Goal: Ask a question

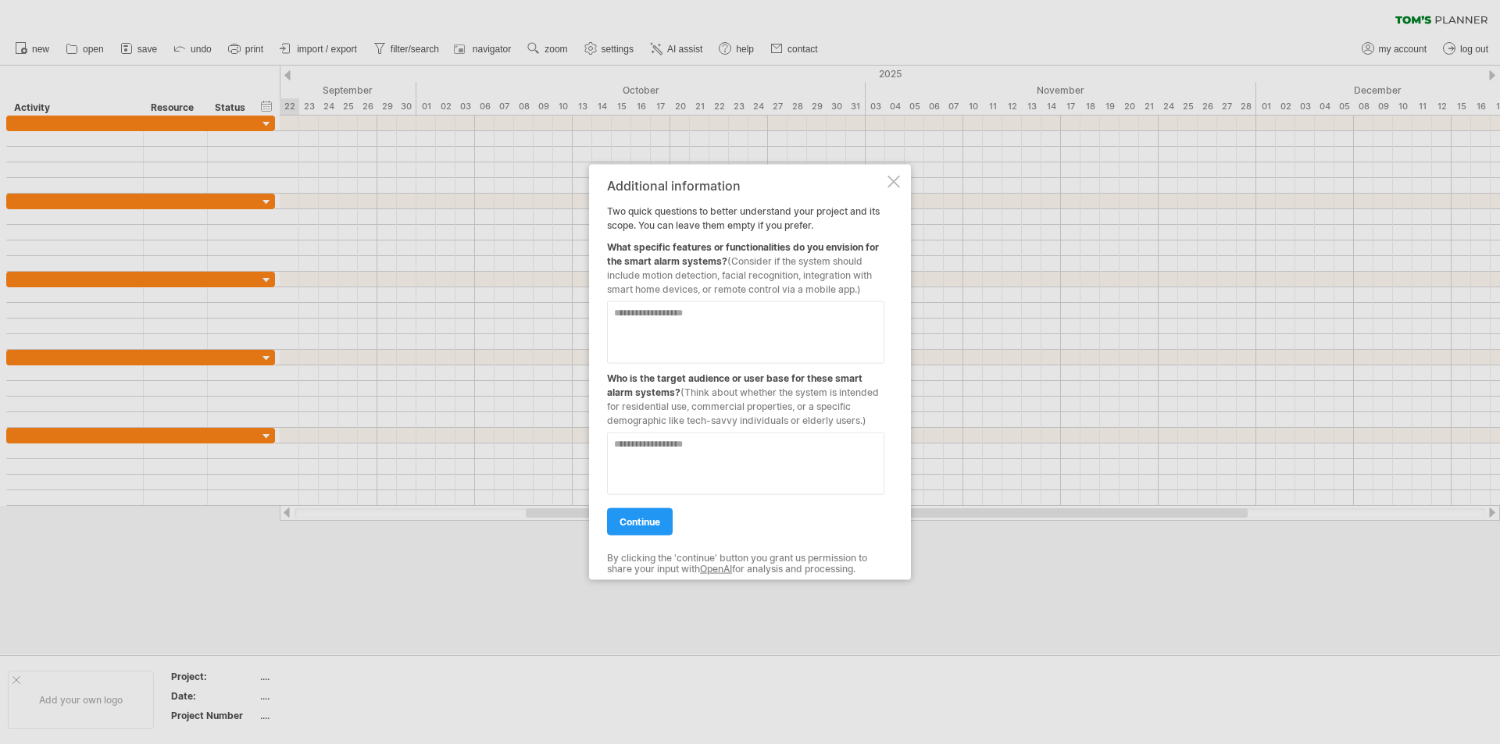
click at [660, 318] on textarea at bounding box center [745, 332] width 277 height 62
type textarea "*"
drag, startPoint x: 606, startPoint y: 377, endPoint x: 666, endPoint y: 377, distance: 59.4
click at [666, 377] on div "Additional information Two quick questions to better understand your project an…" at bounding box center [750, 372] width 322 height 416
click at [651, 377] on div "Who is the target audience or user base for these smart alarm systems? (Think a…" at bounding box center [745, 395] width 277 height 64
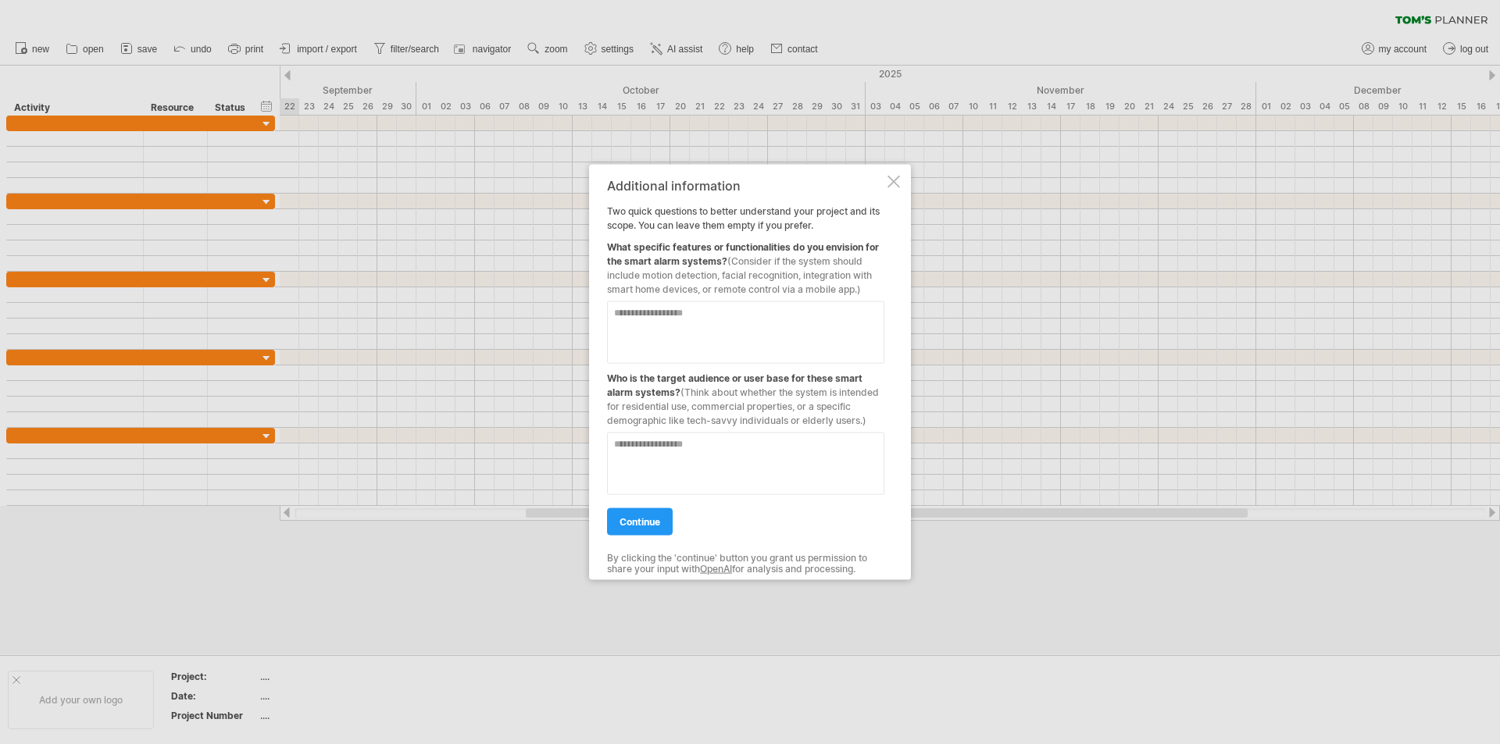
drag, startPoint x: 619, startPoint y: 377, endPoint x: 610, endPoint y: 375, distance: 8.7
click at [610, 375] on div "Who is the target audience or user base for these smart alarm systems? (Think a…" at bounding box center [745, 395] width 277 height 64
drag, startPoint x: 610, startPoint y: 375, endPoint x: 691, endPoint y: 380, distance: 80.6
click at [691, 380] on div "Who is the target audience or user base for these smart alarm systems? (Think a…" at bounding box center [745, 395] width 277 height 64
click at [653, 462] on textarea at bounding box center [745, 463] width 277 height 62
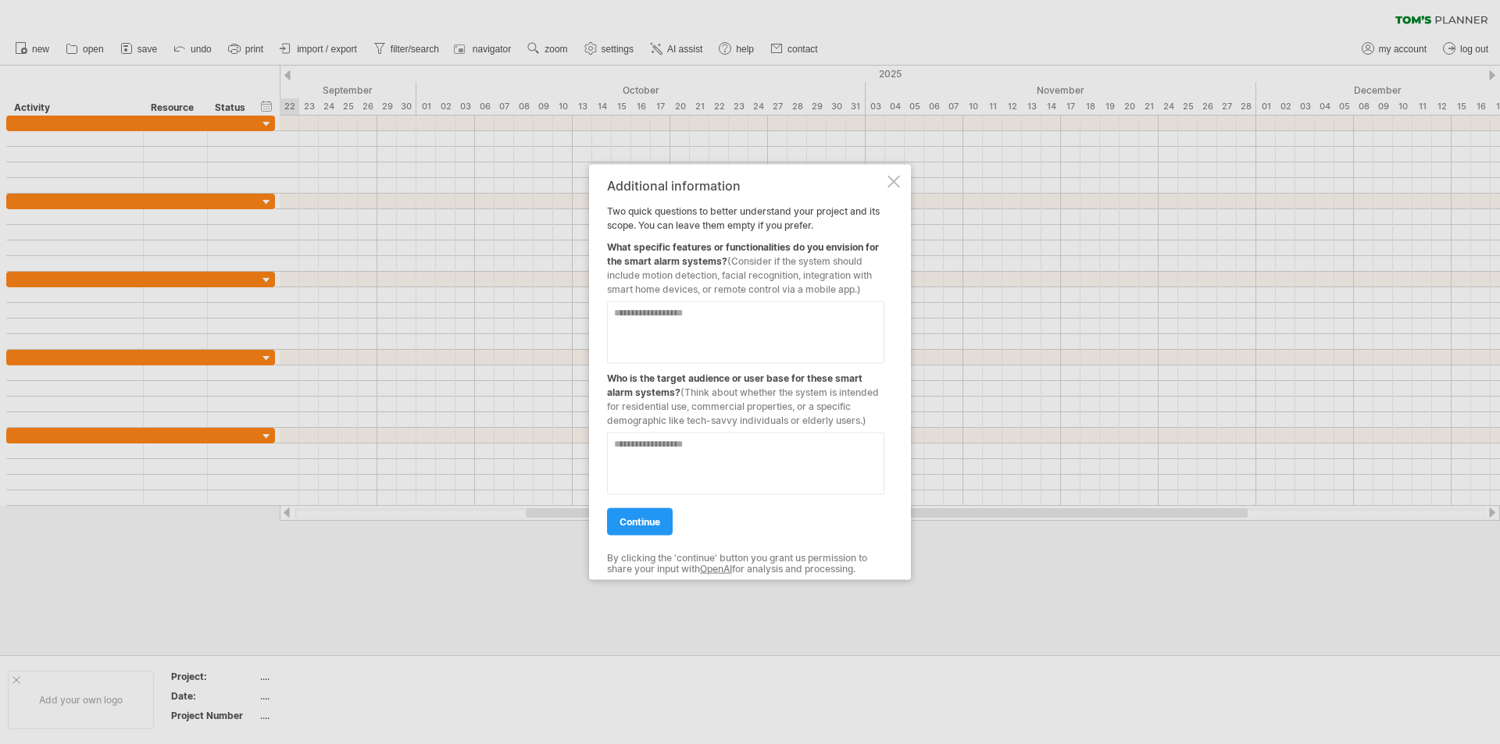
type textarea "*"
type textarea "**********"
click at [680, 323] on textarea at bounding box center [745, 332] width 277 height 62
type textarea "**********"
click at [633, 519] on span "continue" at bounding box center [639, 522] width 41 height 12
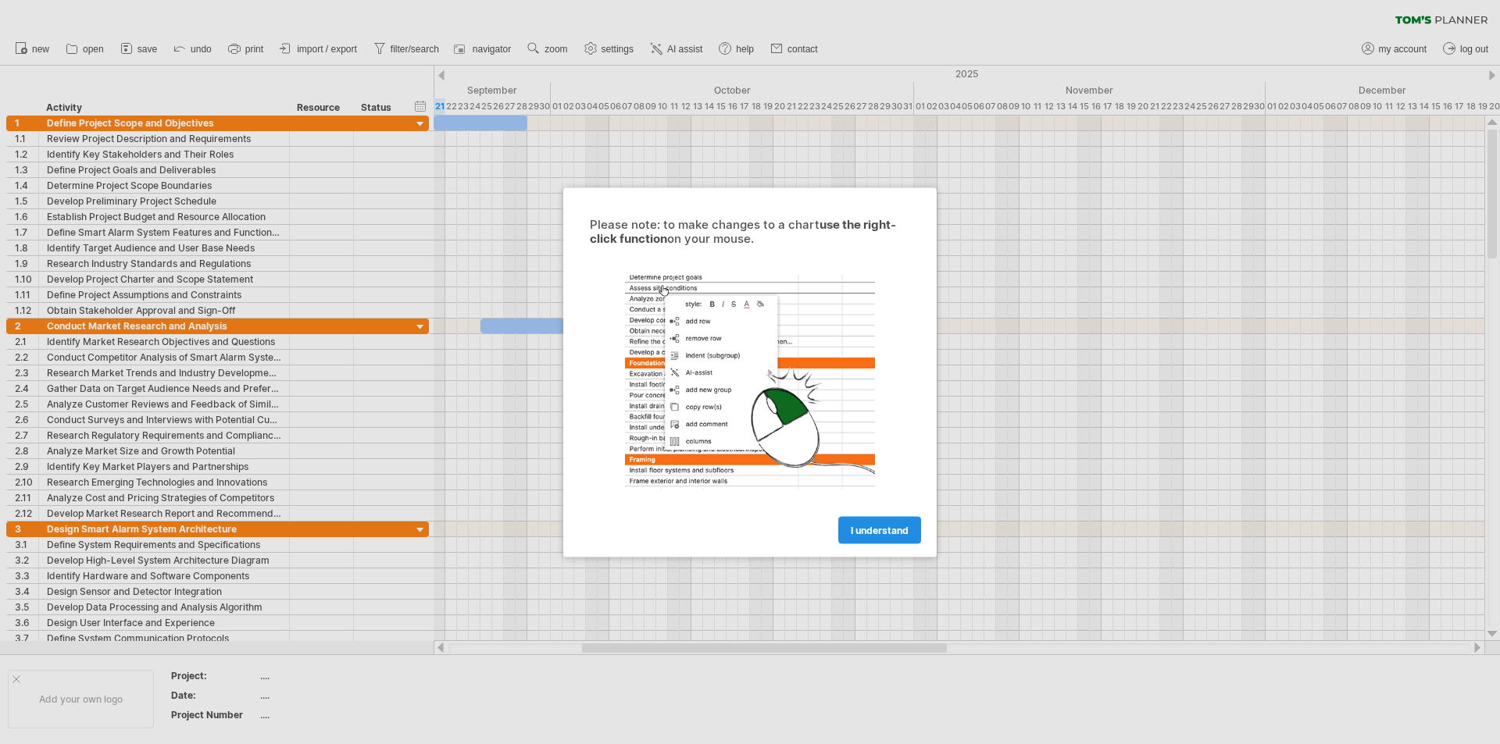
click at [887, 523] on link "I understand" at bounding box center [879, 529] width 83 height 27
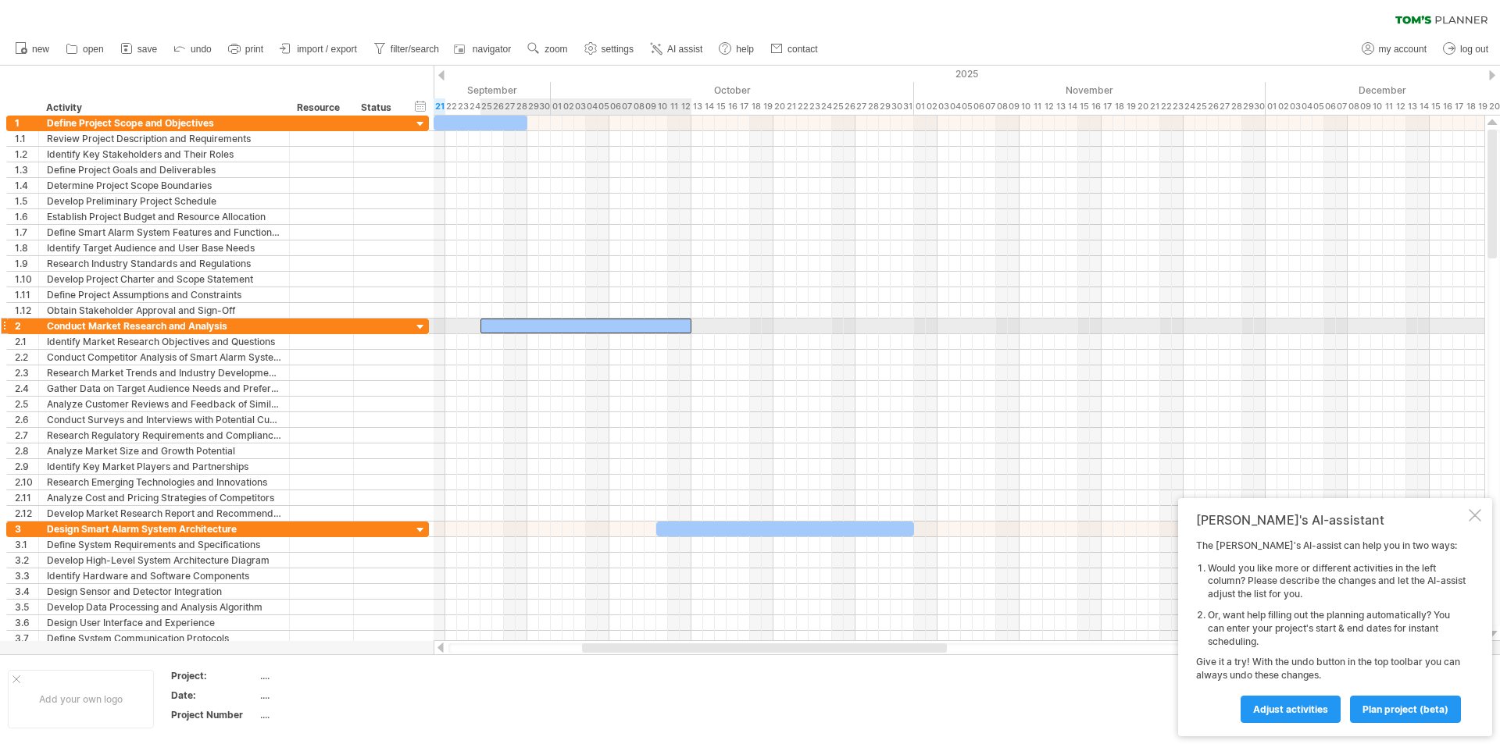
click at [586, 323] on div at bounding box center [585, 326] width 211 height 15
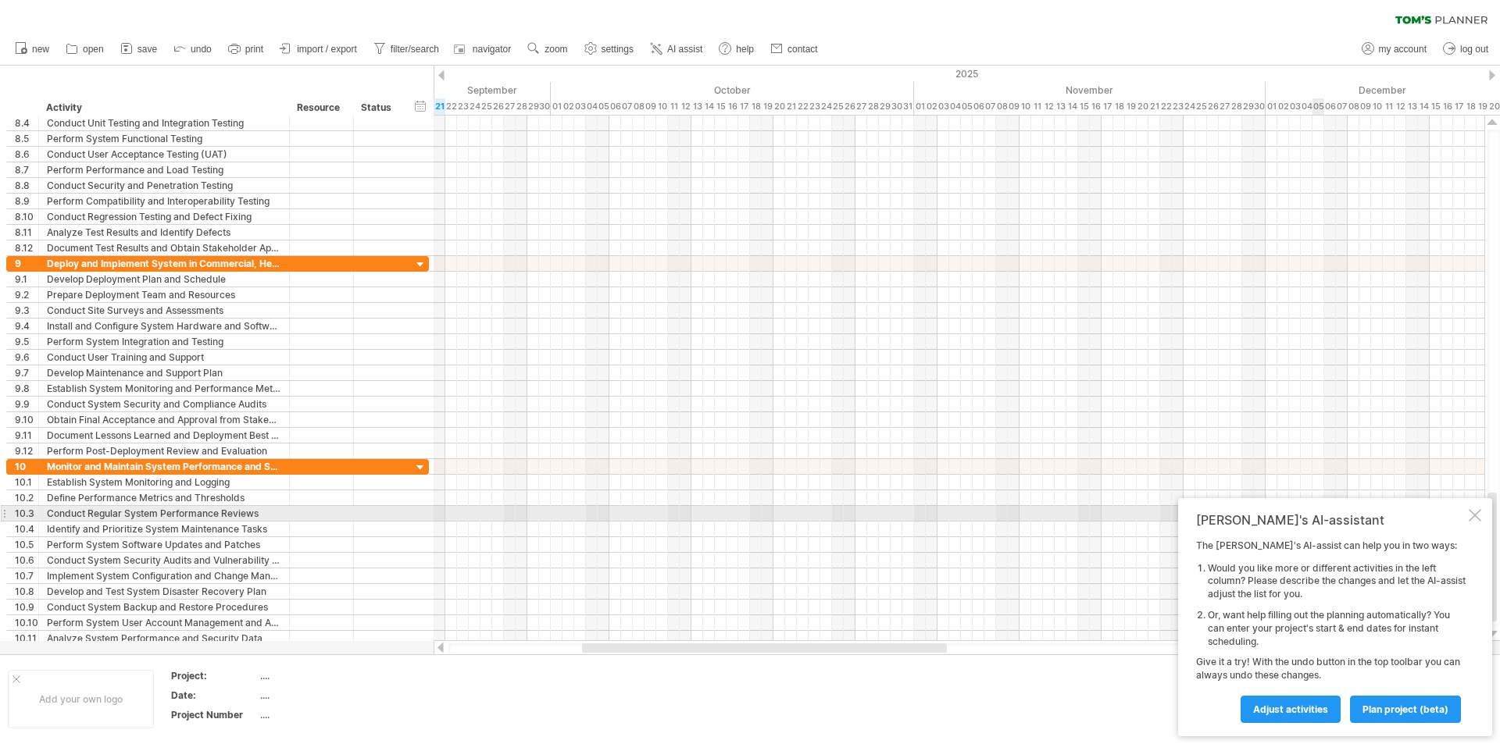
click at [1469, 522] on div "Tom's AI-assistant The Tom's AI-assist can help you in two ways: Would you like…" at bounding box center [1335, 617] width 314 height 238
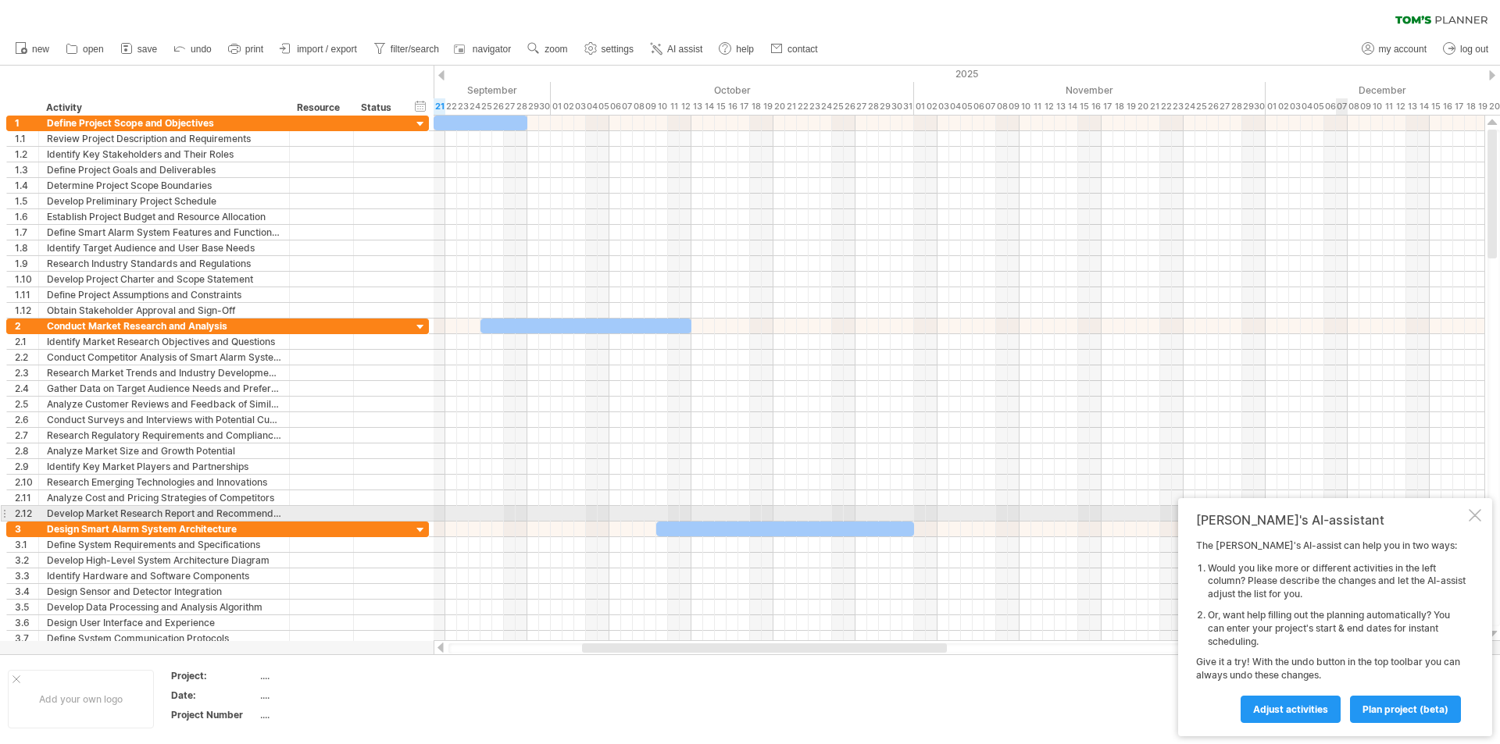
click at [1471, 519] on div at bounding box center [1475, 515] width 12 height 12
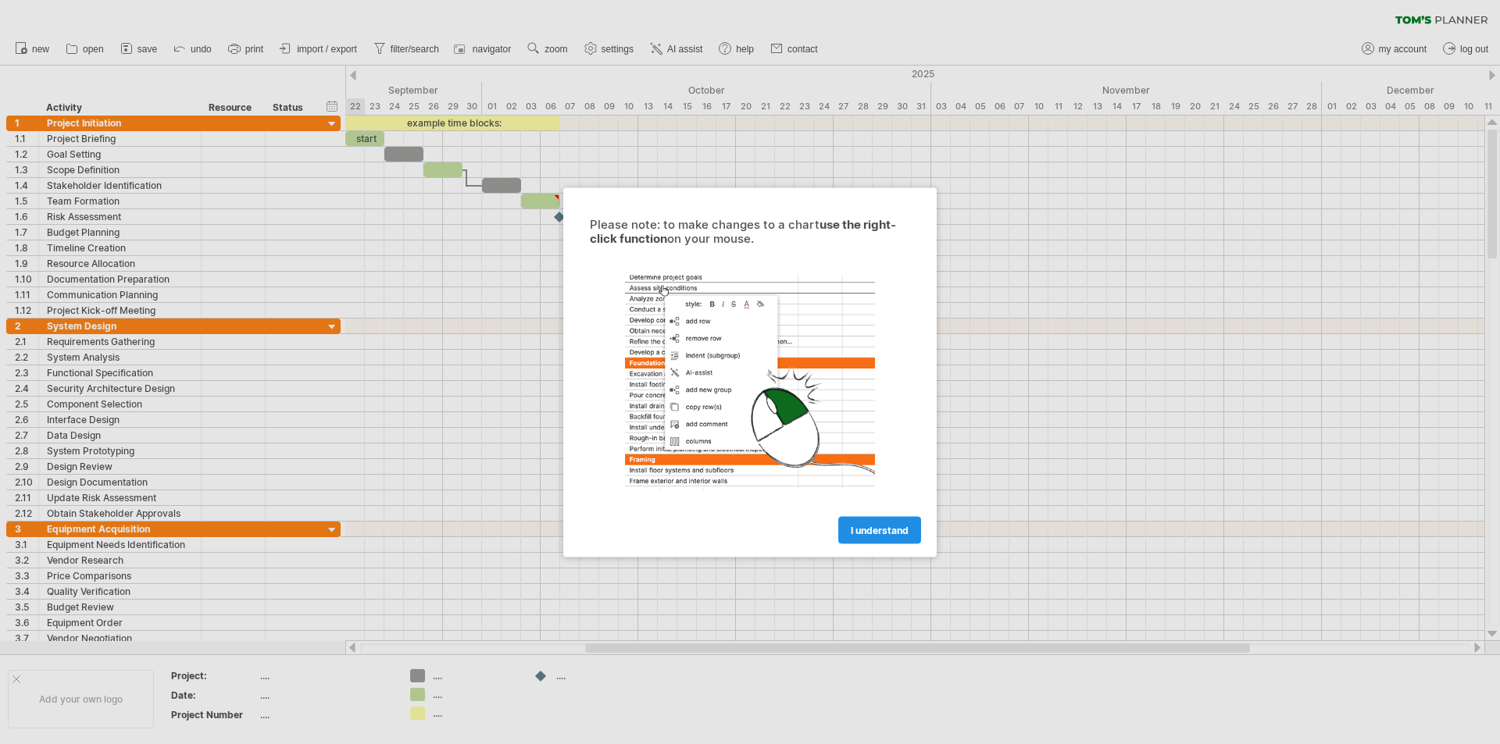
click at [893, 531] on span "I understand" at bounding box center [880, 530] width 58 height 12
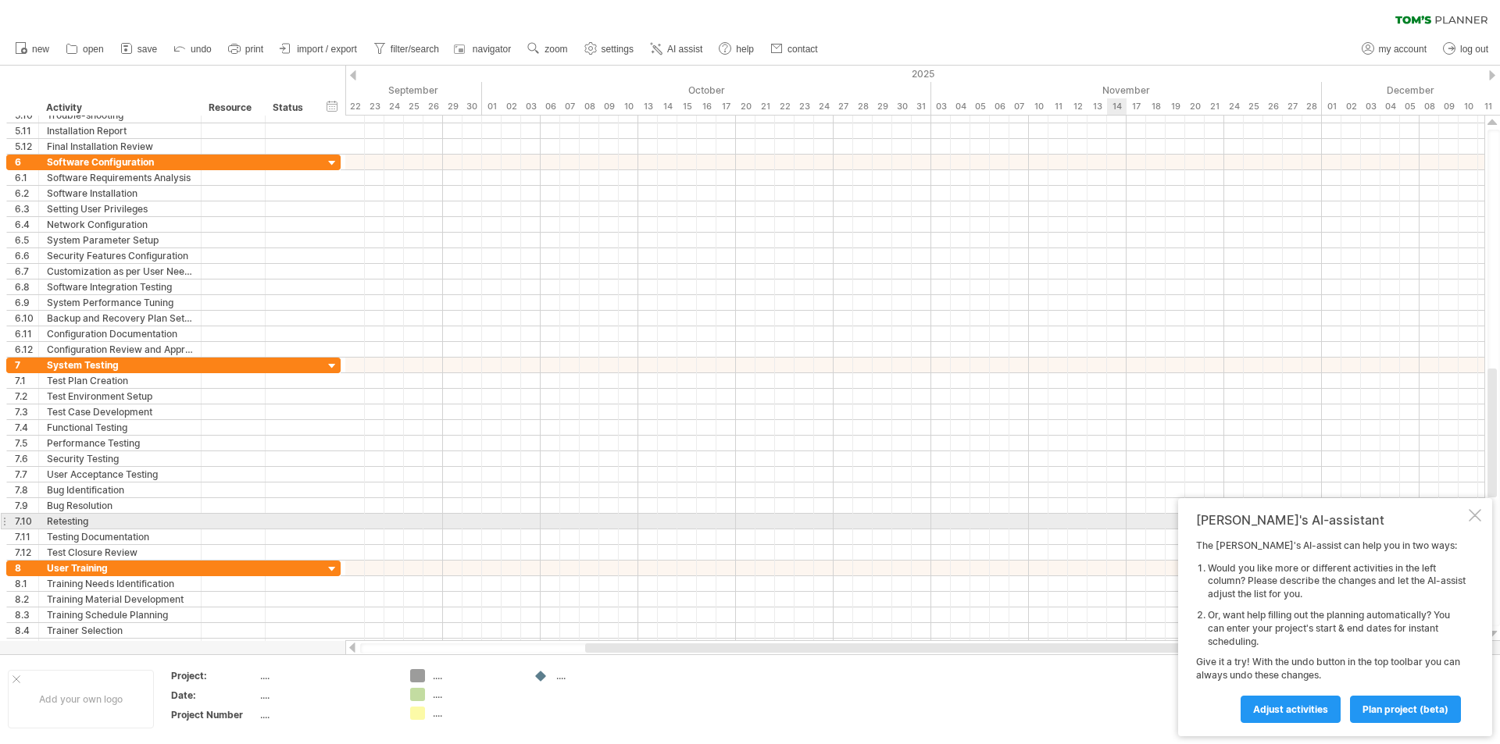
click at [1469, 518] on div at bounding box center [1475, 515] width 12 height 12
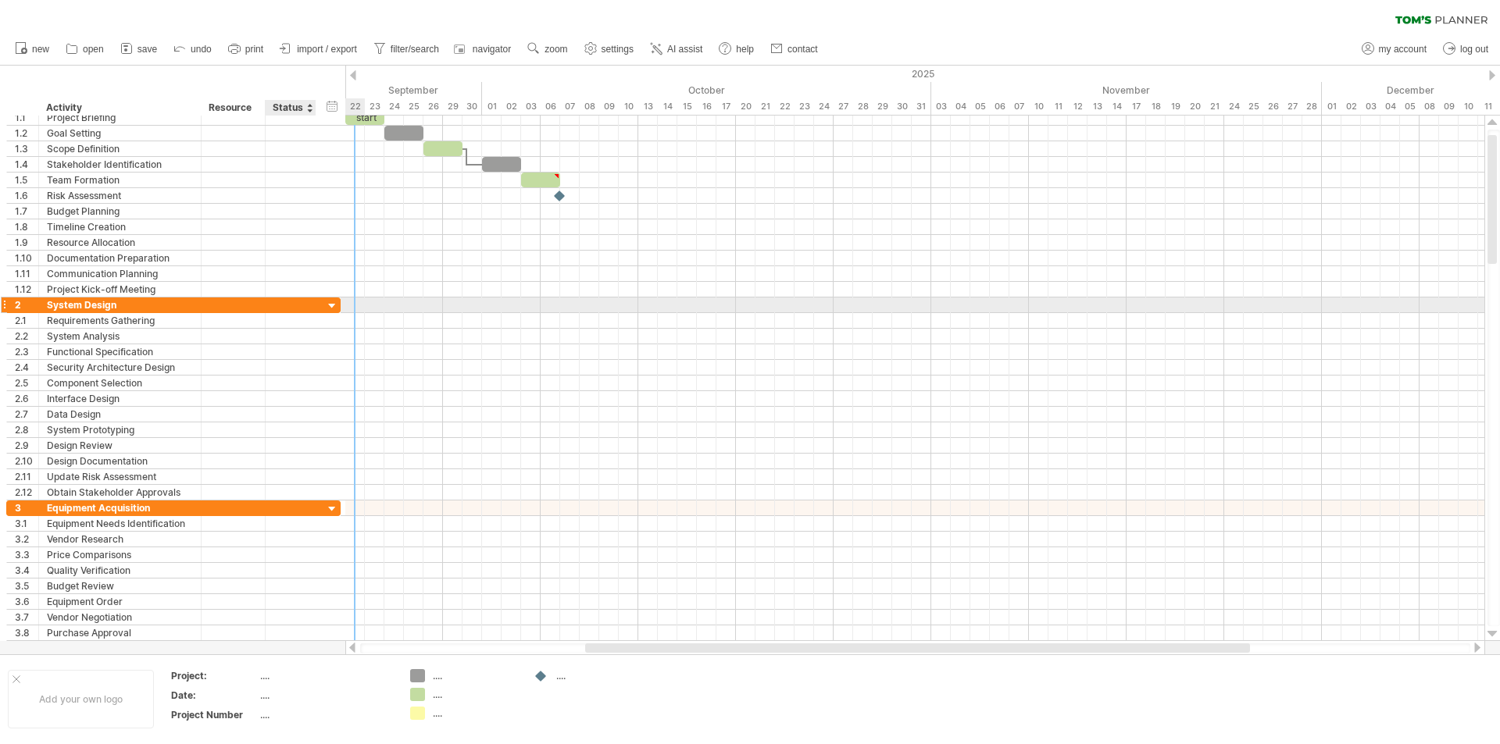
click at [330, 302] on div at bounding box center [332, 306] width 15 height 15
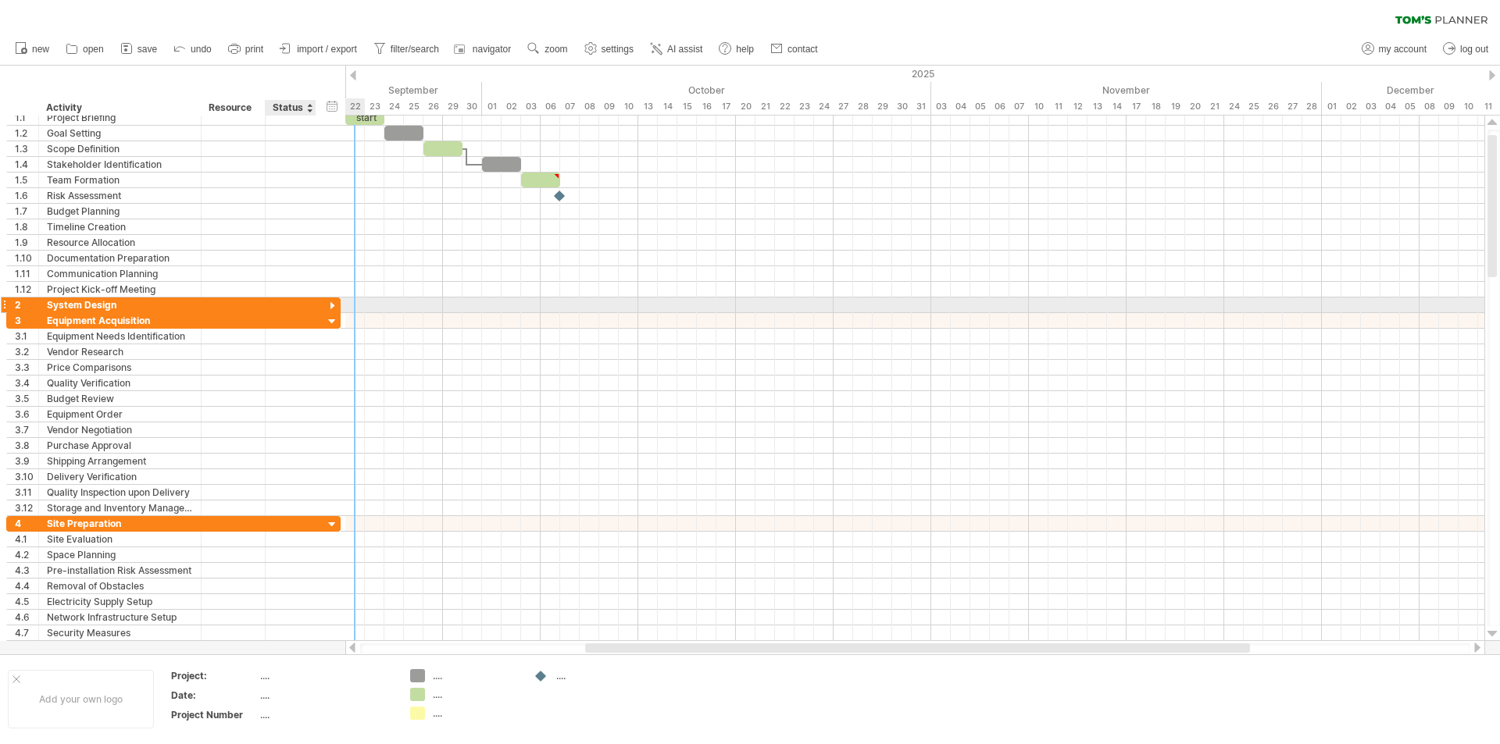
click at [330, 302] on div at bounding box center [332, 306] width 15 height 15
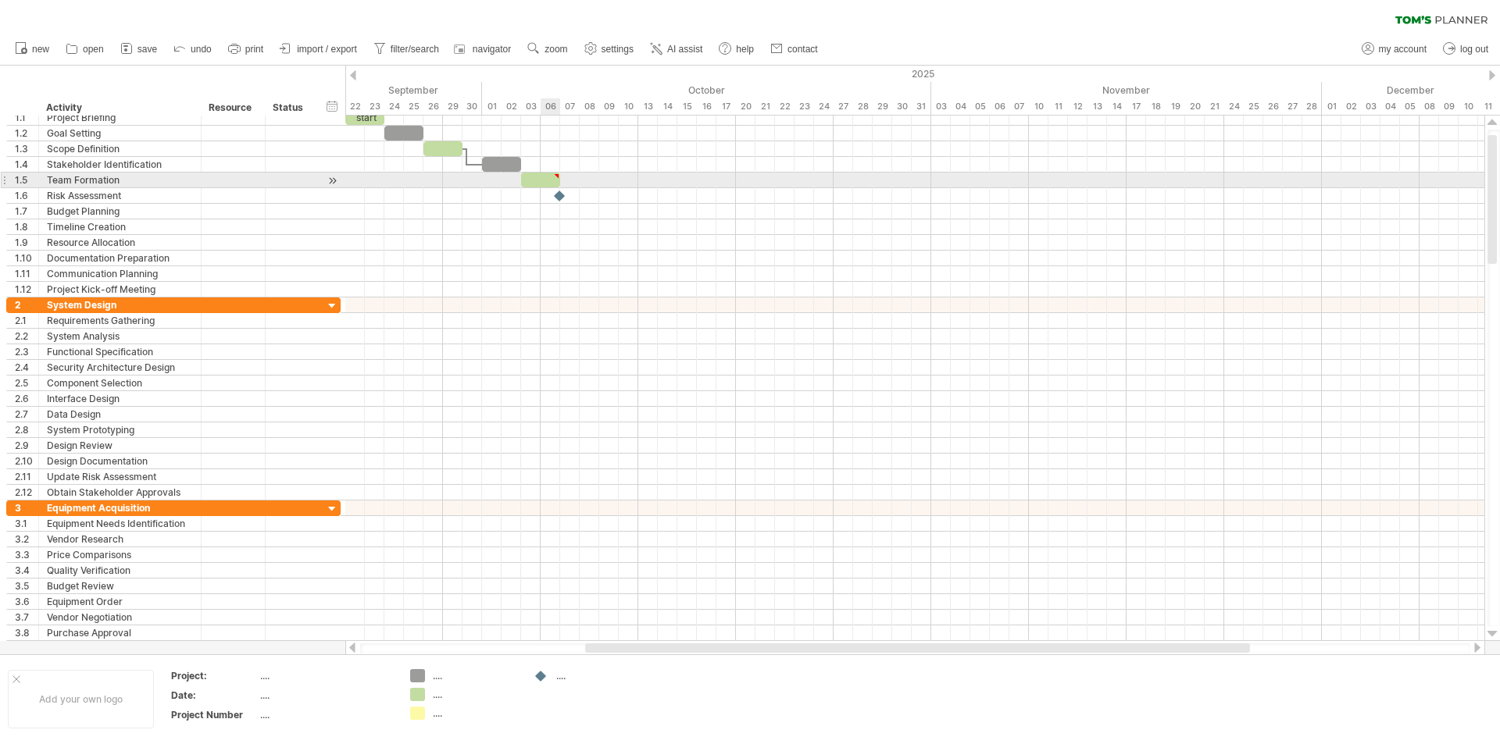
type textarea "**********"
click at [538, 177] on div at bounding box center [540, 180] width 39 height 15
